Goal: Task Accomplishment & Management: Manage account settings

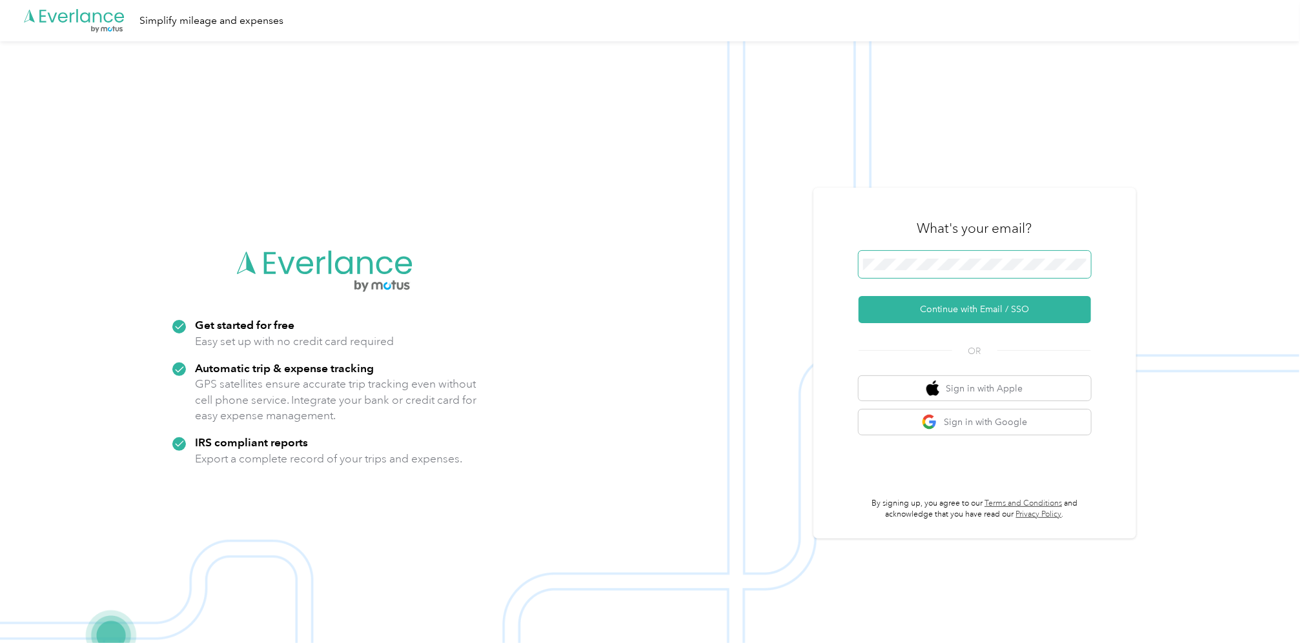
click at [927, 257] on span at bounding box center [974, 264] width 232 height 27
click at [961, 314] on button "Continue with Email / SSO" at bounding box center [974, 309] width 232 height 27
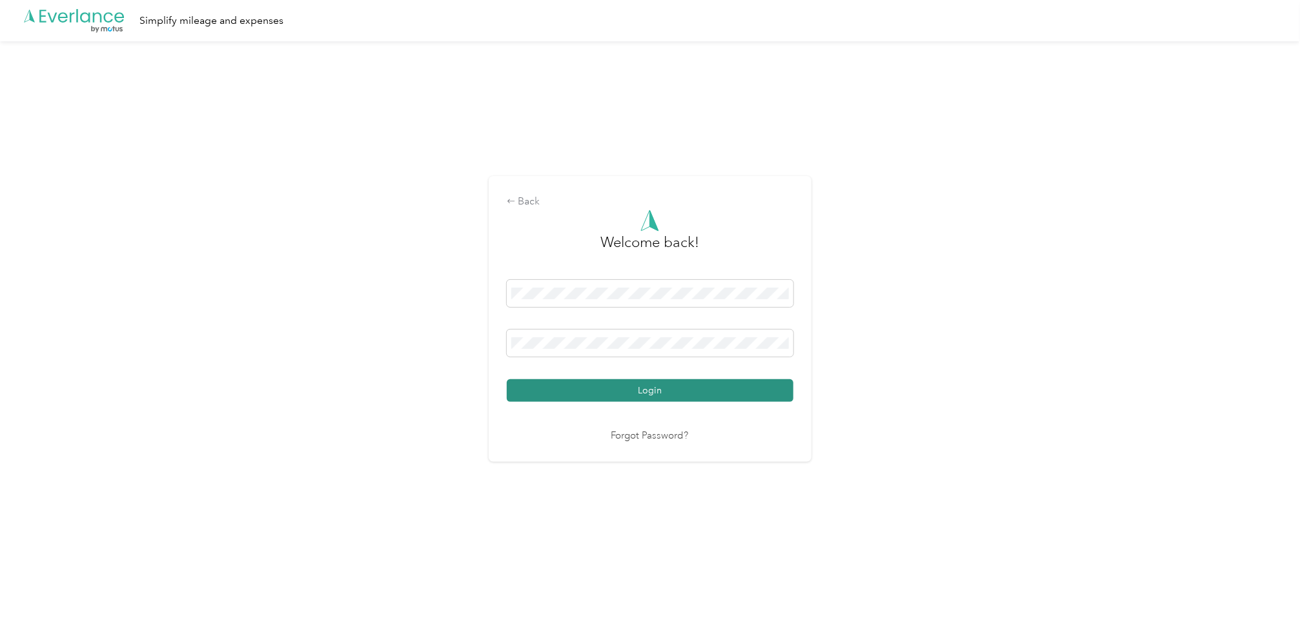
click at [647, 392] on button "Login" at bounding box center [650, 390] width 287 height 23
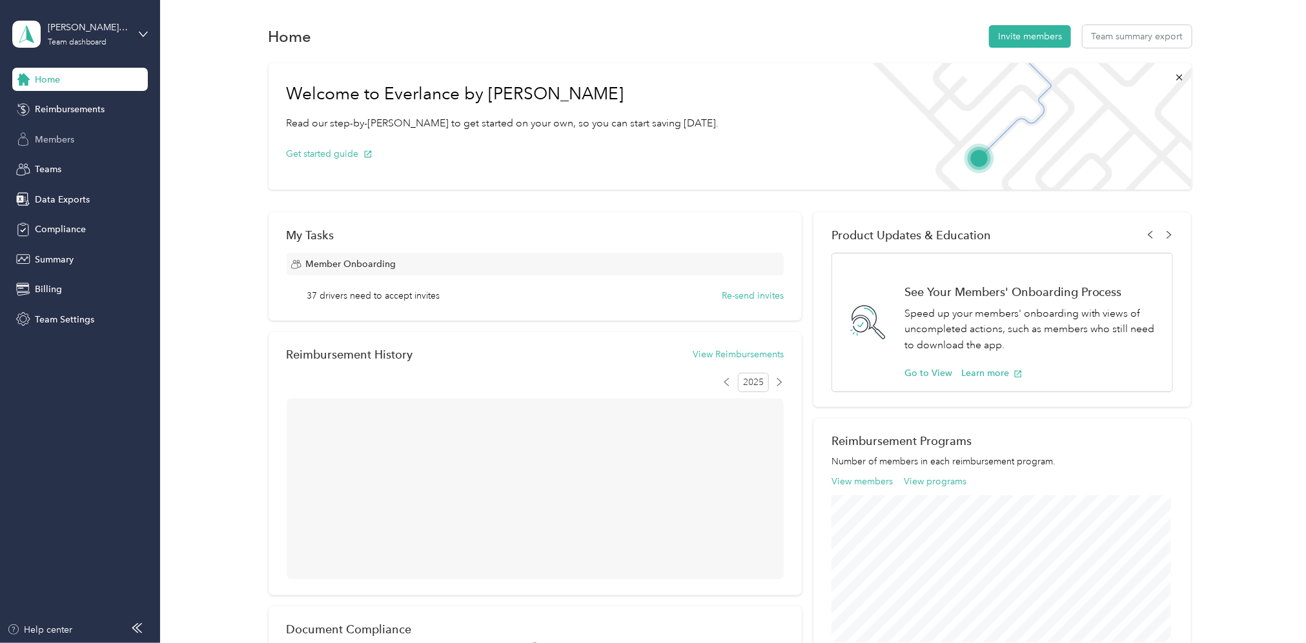
click at [55, 145] on span "Members" at bounding box center [54, 140] width 39 height 14
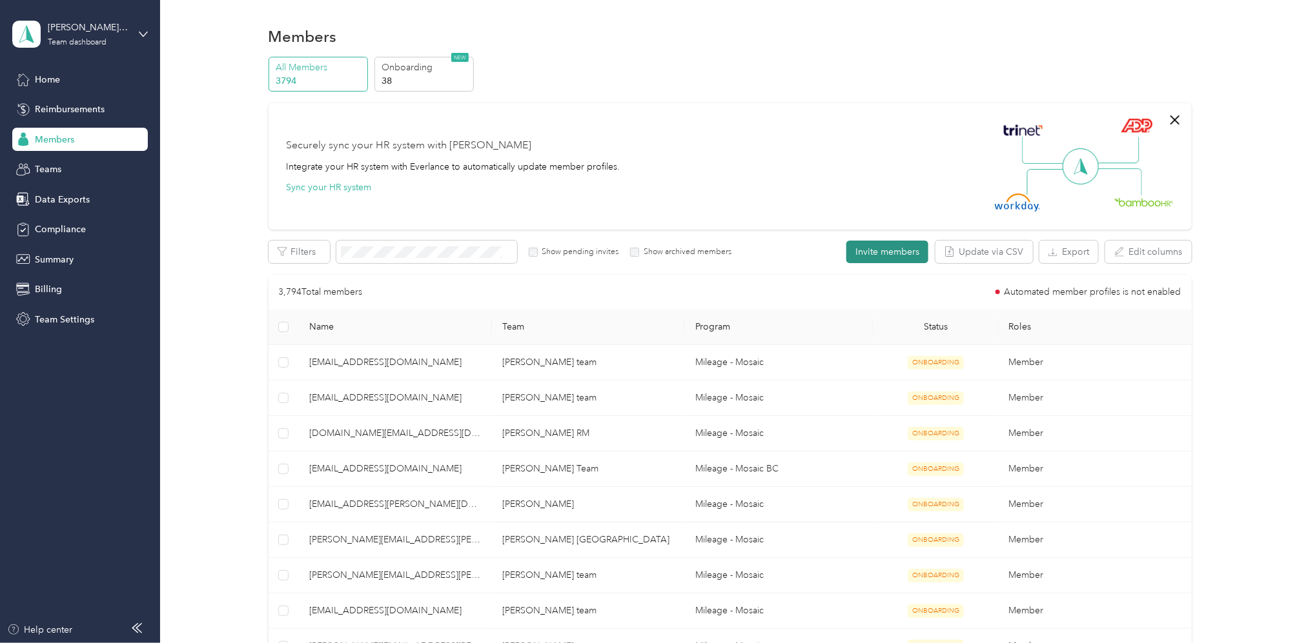
click at [883, 254] on button "Invite members" at bounding box center [887, 252] width 82 height 23
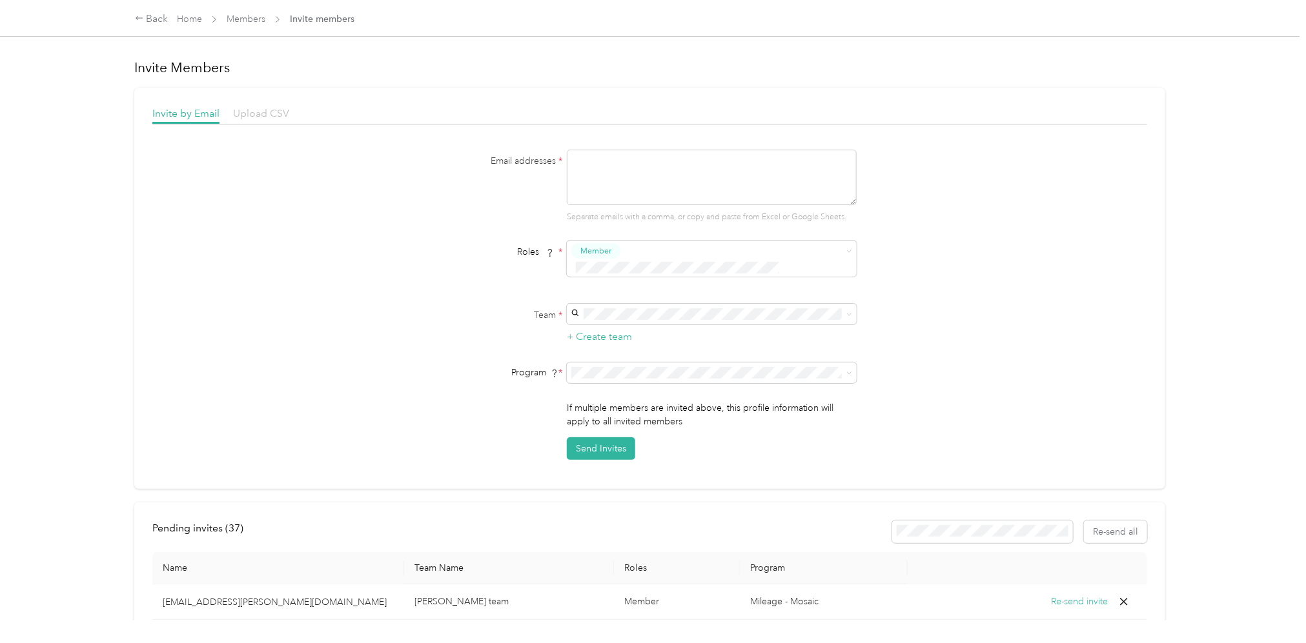
click at [262, 112] on span "Upload CSV" at bounding box center [261, 113] width 56 height 12
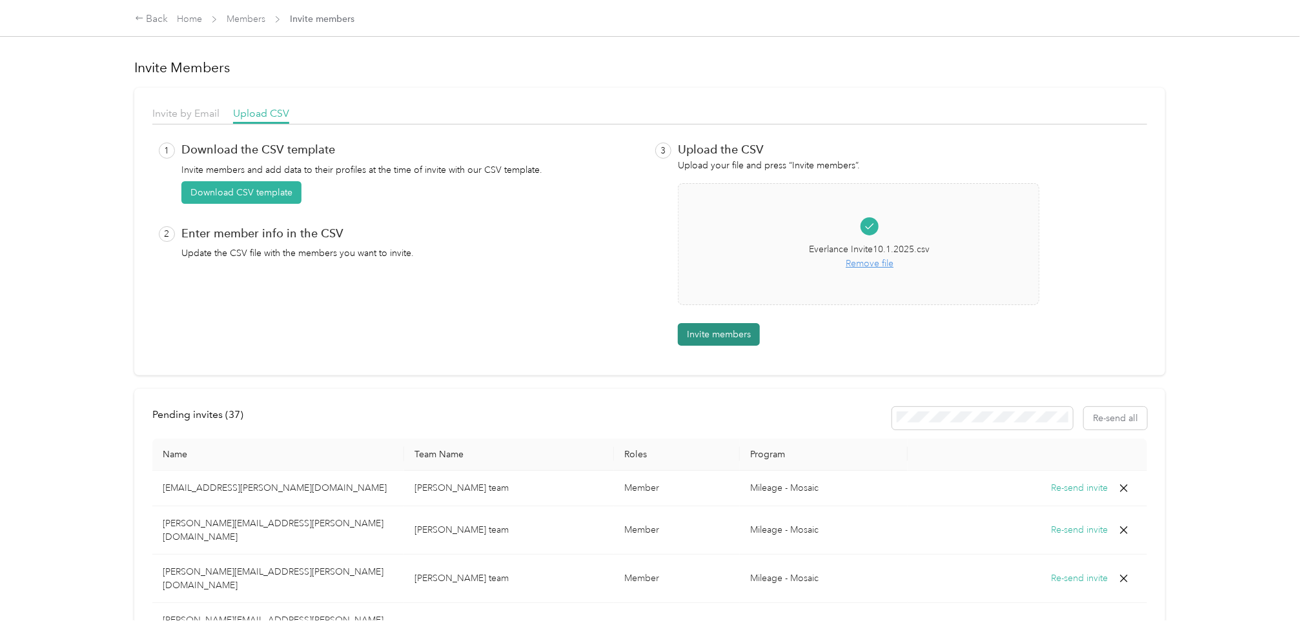
click at [719, 338] on button "Invite members" at bounding box center [719, 334] width 82 height 23
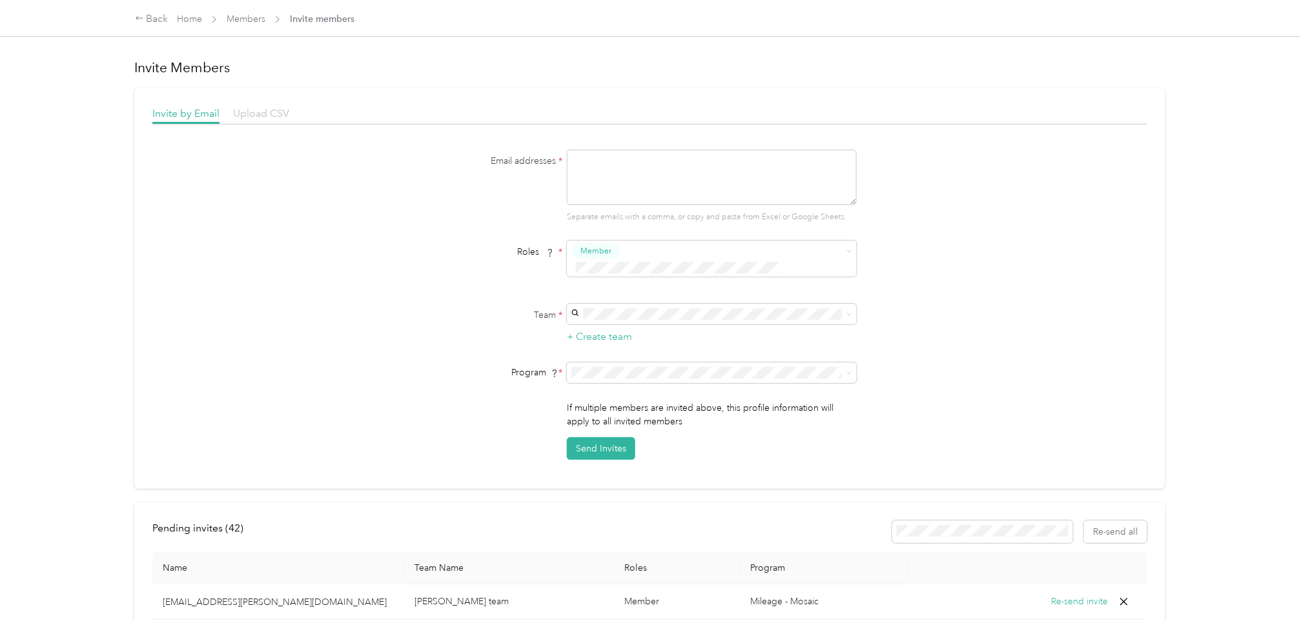
click at [265, 119] on span "Upload CSV" at bounding box center [261, 113] width 56 height 12
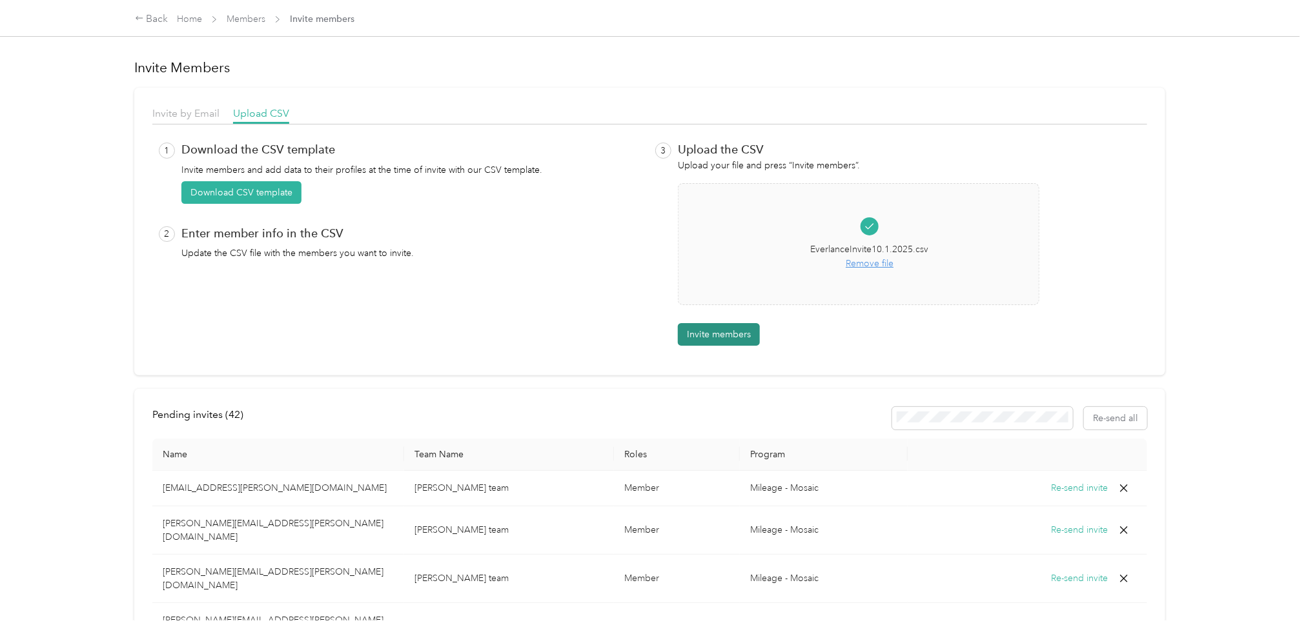
click at [717, 336] on button "Invite members" at bounding box center [719, 334] width 82 height 23
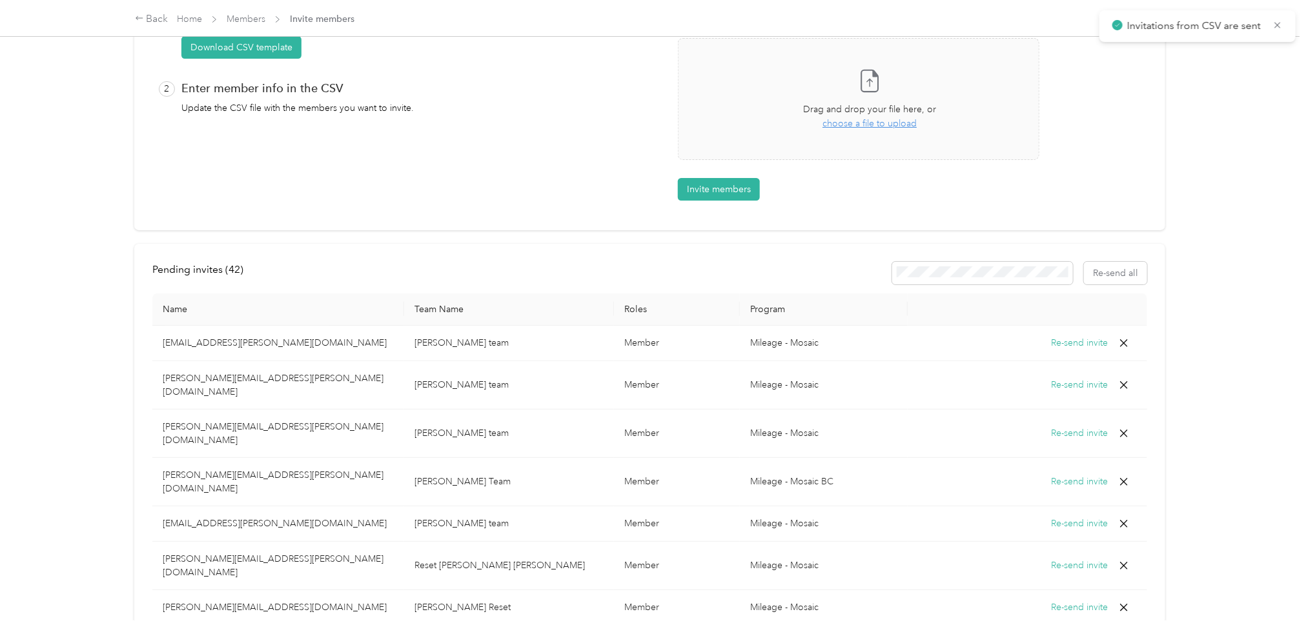
scroll to position [318, 0]
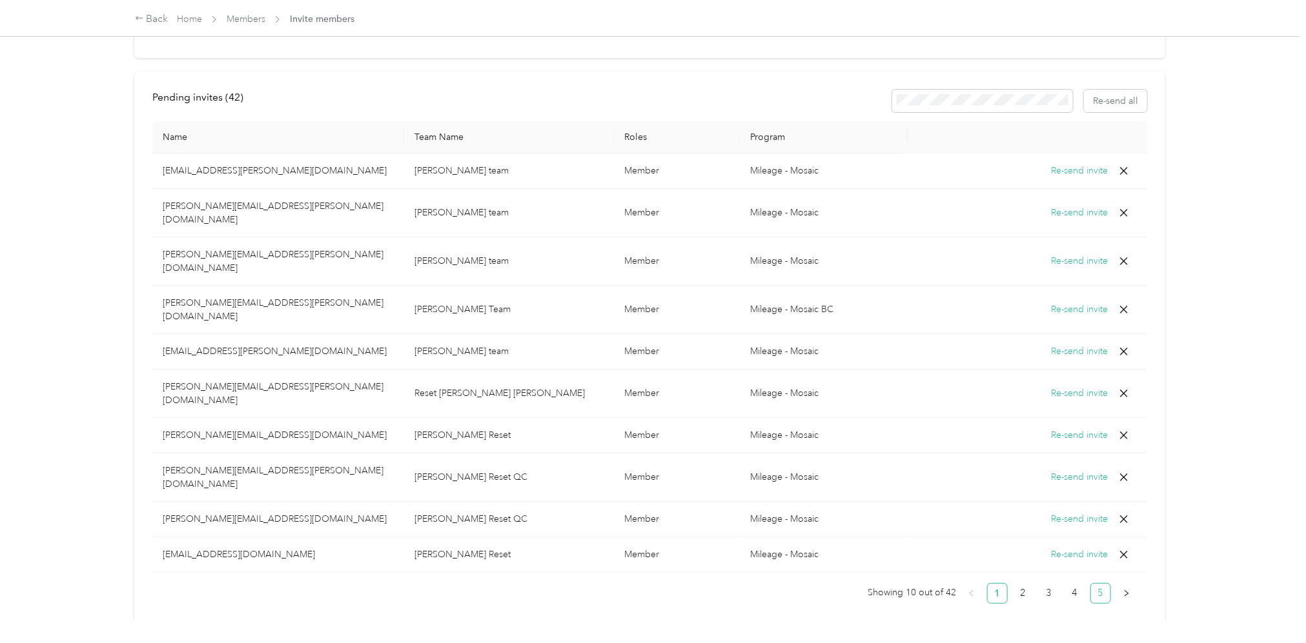
click at [1093, 584] on link "5" at bounding box center [1100, 593] width 19 height 19
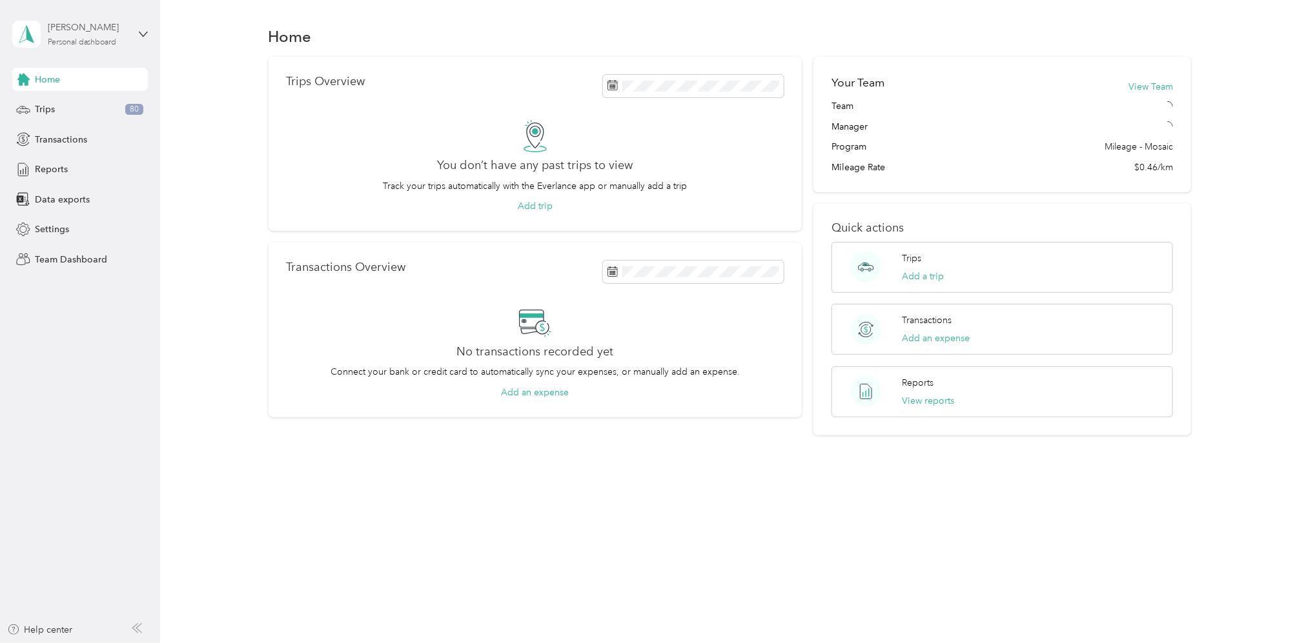
click at [74, 45] on div "Personal dashboard" at bounding box center [82, 43] width 69 height 8
click at [59, 108] on div "Team dashboard" at bounding box center [220, 105] width 399 height 23
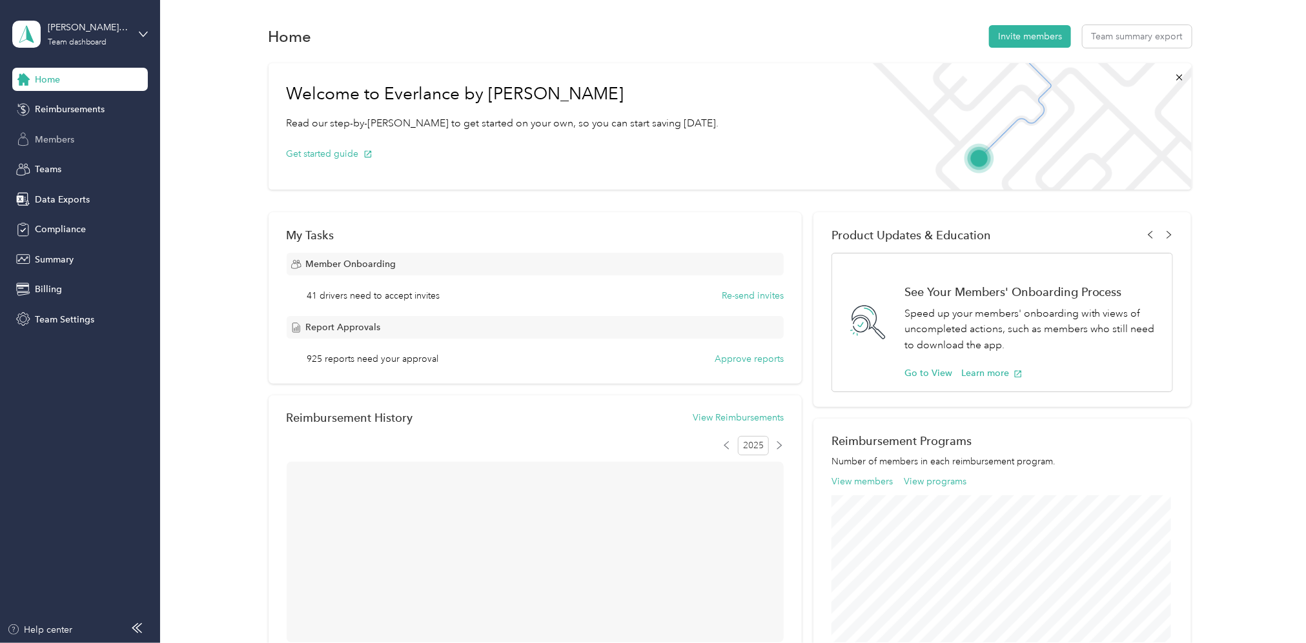
click at [50, 140] on span "Members" at bounding box center [54, 140] width 39 height 14
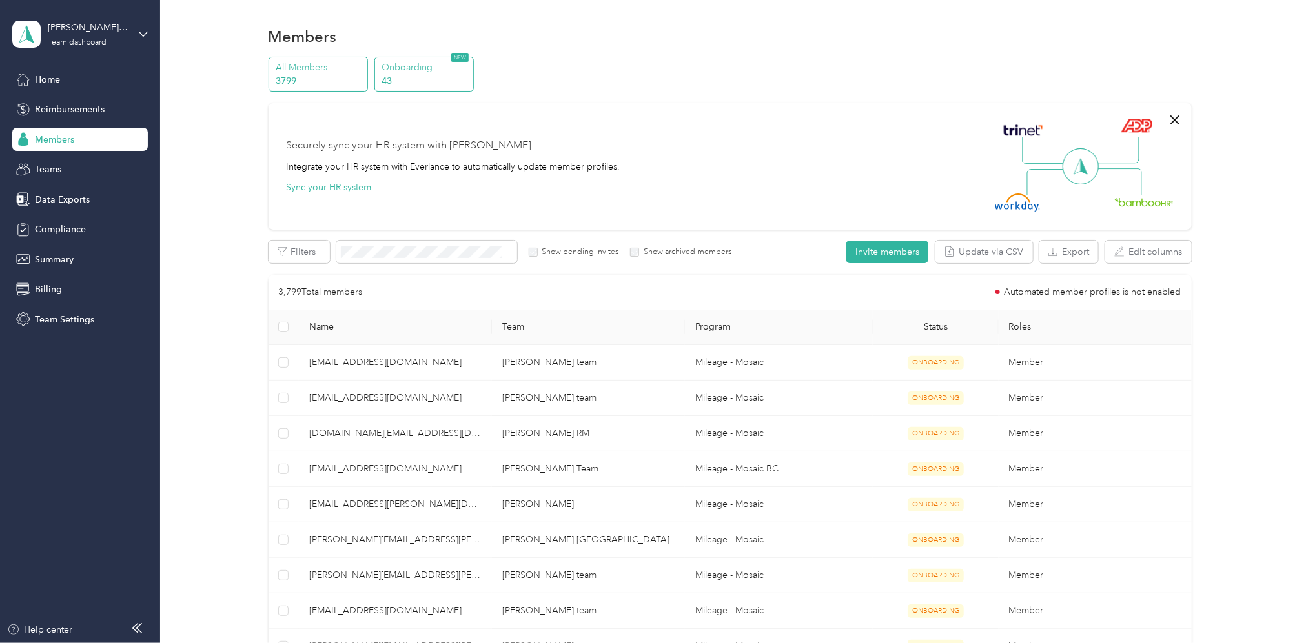
click at [426, 74] on p "Onboarding" at bounding box center [426, 68] width 88 height 14
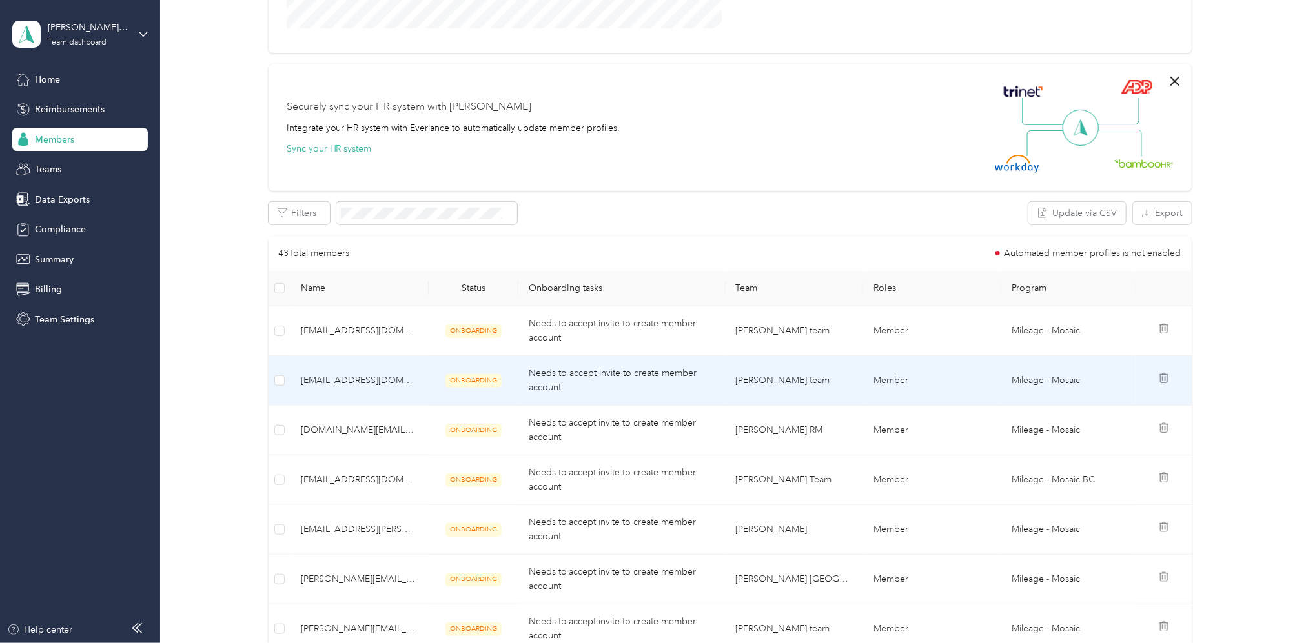
scroll to position [344, 0]
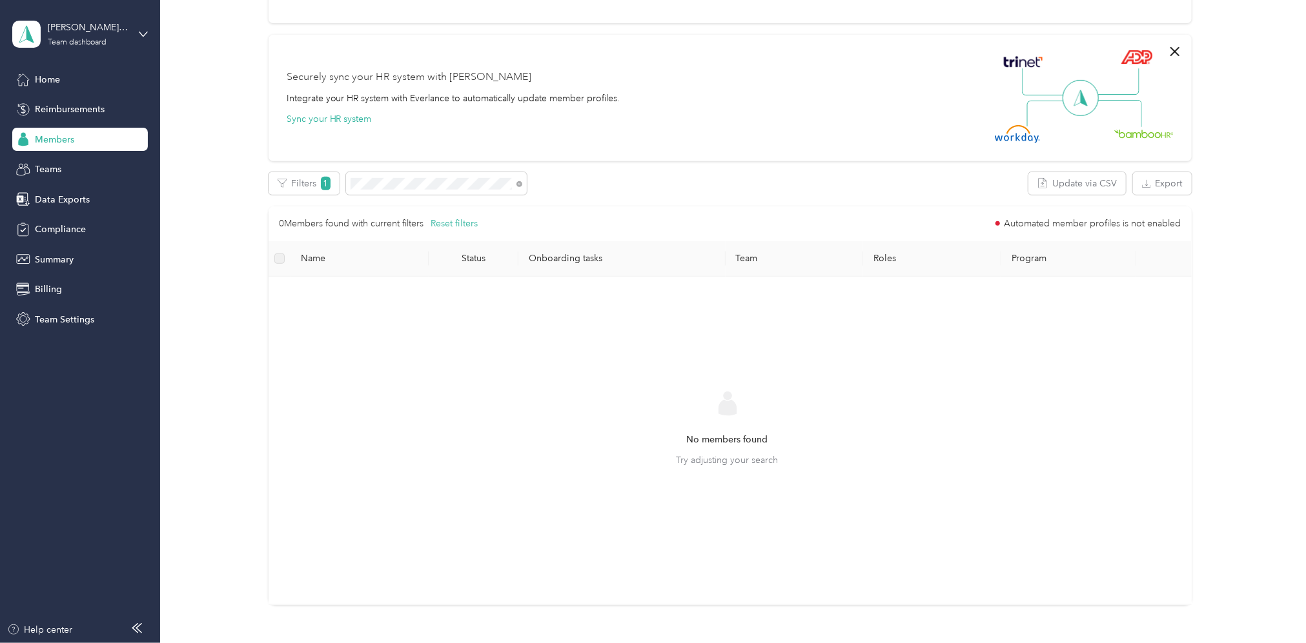
click at [870, 364] on div "No members found Try adjusting your search" at bounding box center [727, 440] width 897 height 307
